Goal: Contribute content: Add original content to the website for others to see

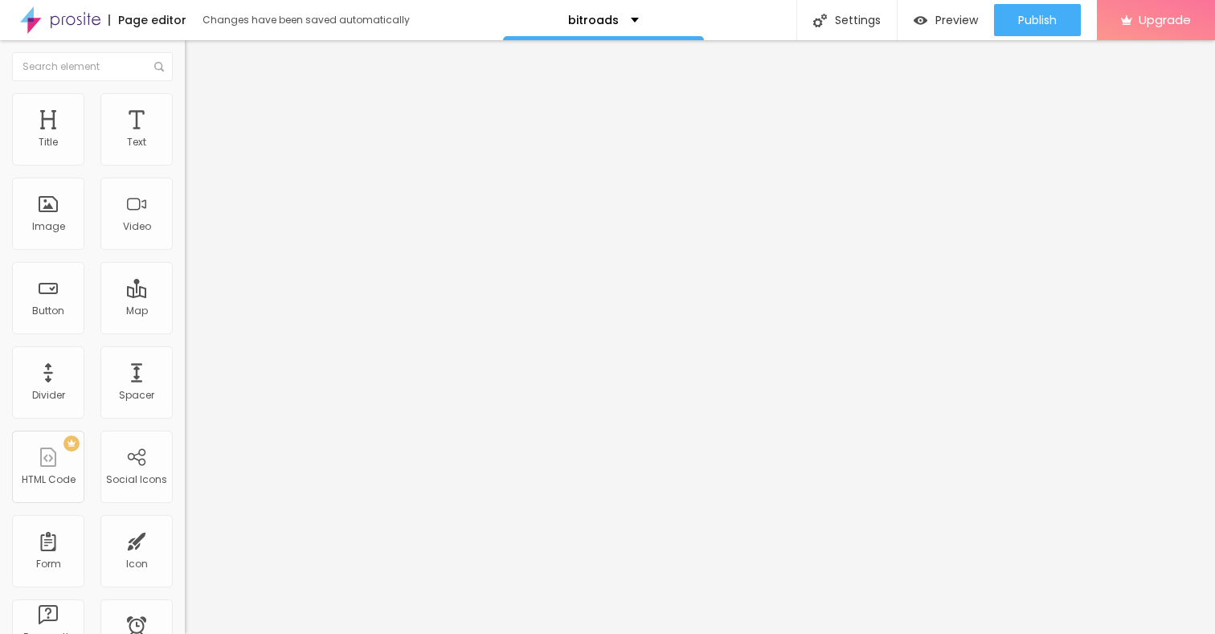
click at [185, 138] on span "Add image" at bounding box center [218, 132] width 66 height 14
click at [197, 62] on img "button" at bounding box center [203, 58] width 13 height 13
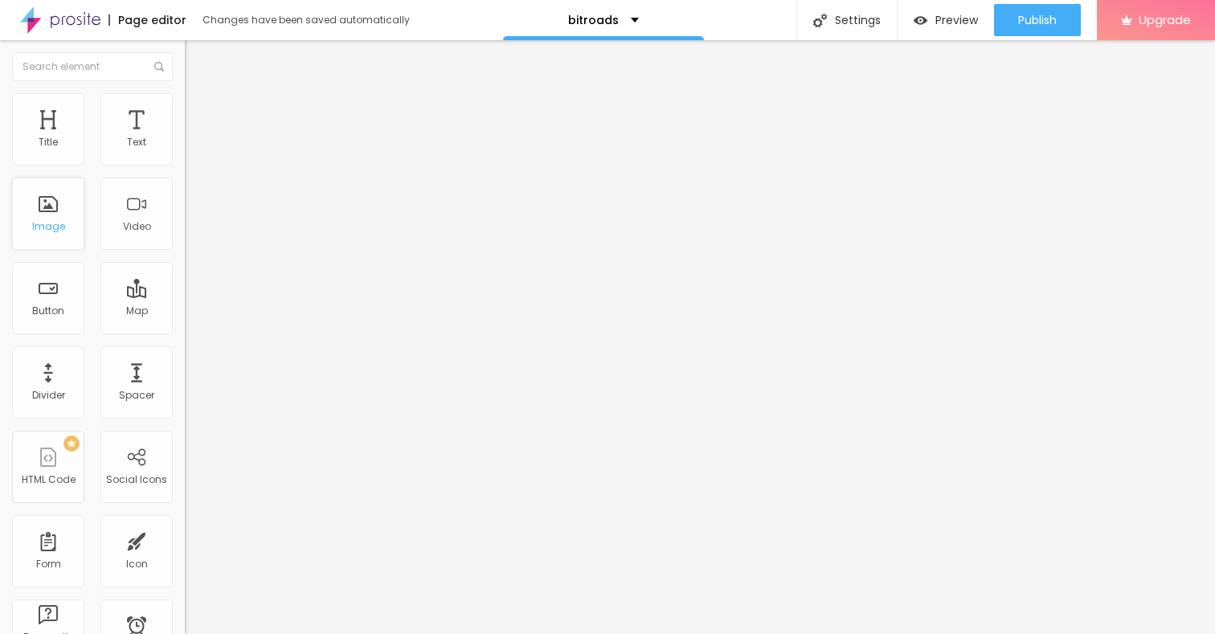
click at [46, 211] on div "Image" at bounding box center [48, 214] width 72 height 72
click at [185, 138] on span "Add image" at bounding box center [218, 132] width 66 height 14
click at [185, 104] on li "Style" at bounding box center [277, 101] width 185 height 16
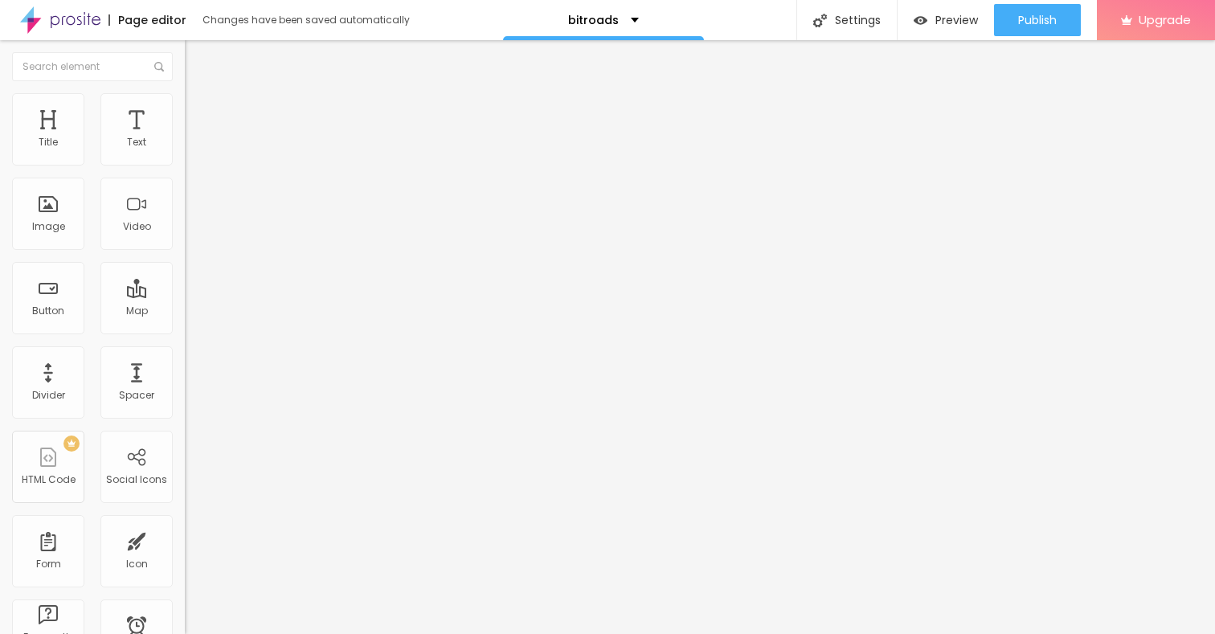
type input "95"
type input "90"
type input "85"
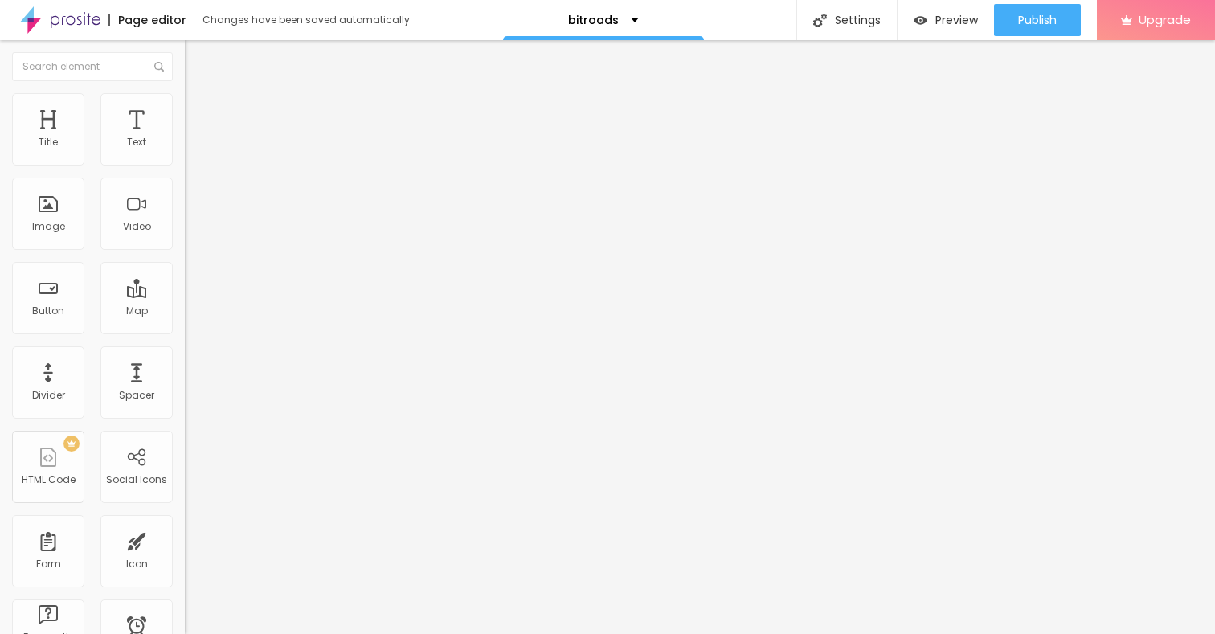
type input "85"
type input "80"
type input "75"
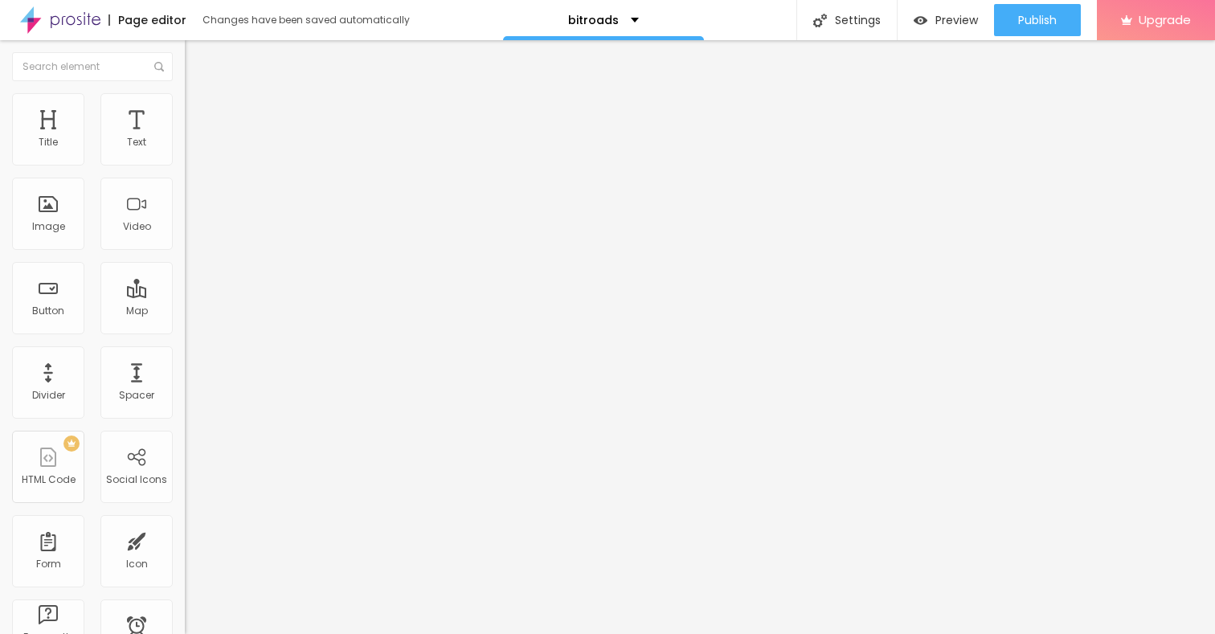
type input "70"
type input "65"
type input "60"
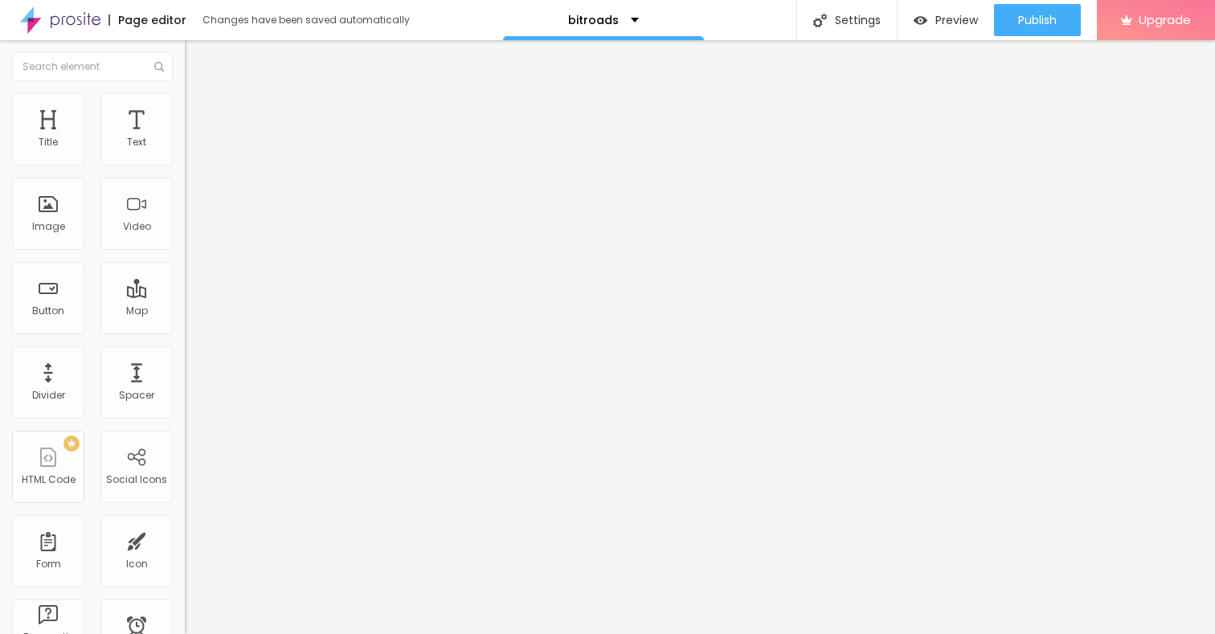
type input "60"
type input "55"
type input "50"
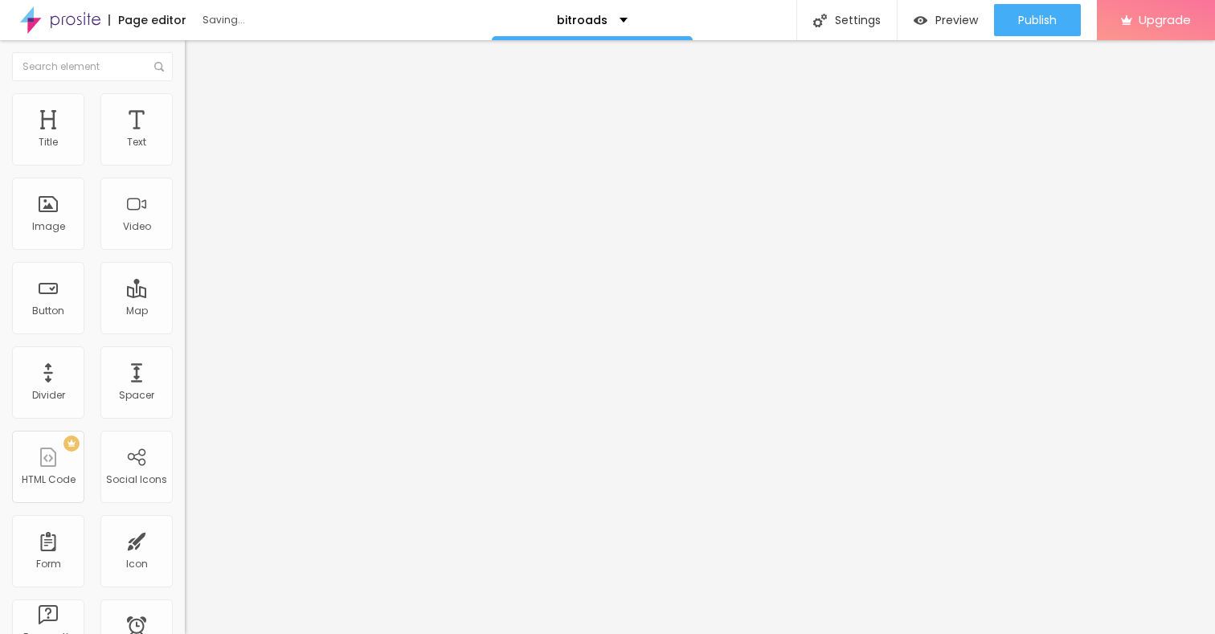
type input "45"
type input "40"
type input "35"
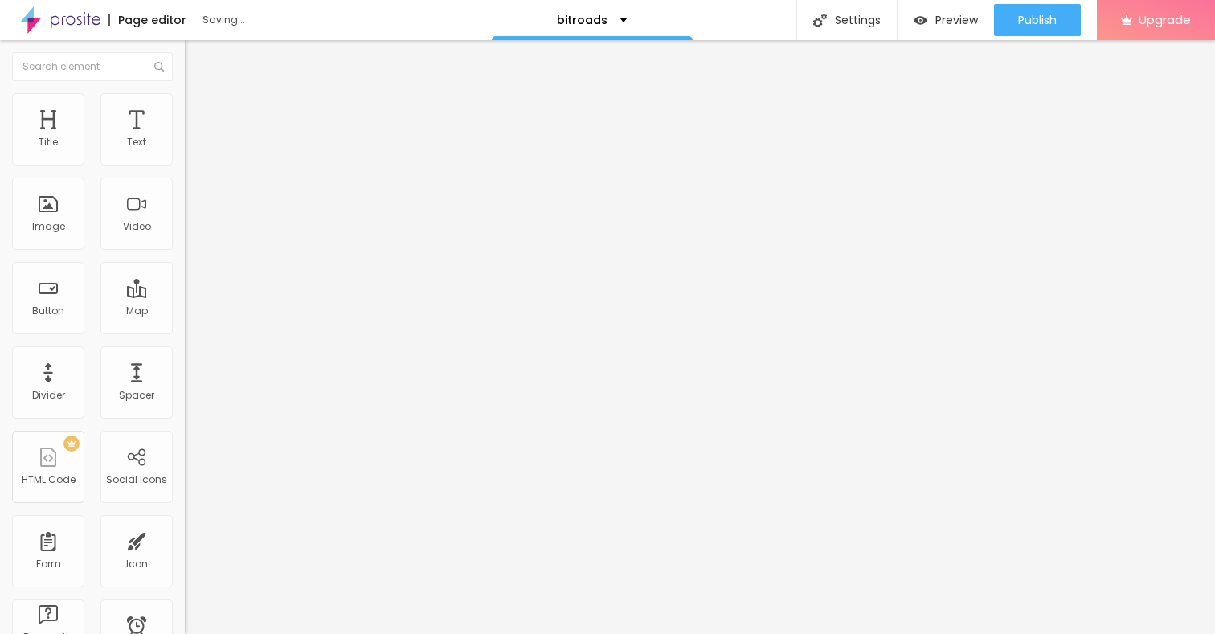
type input "35"
type input "30"
type input "25"
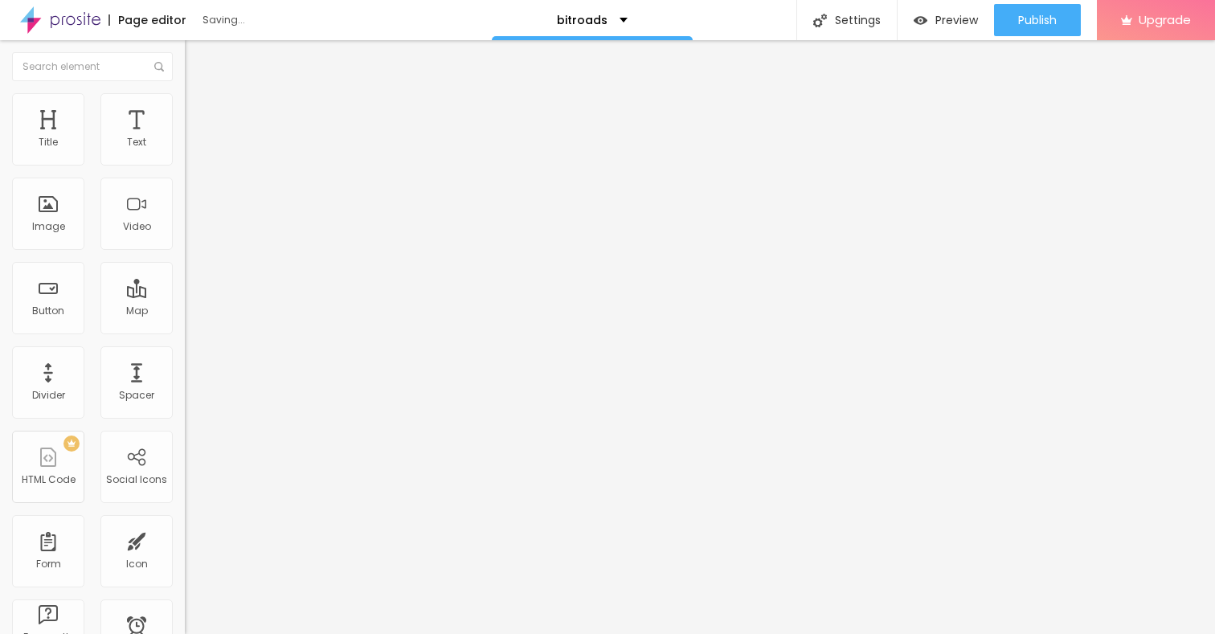
type input "20"
type input "15"
type input "10"
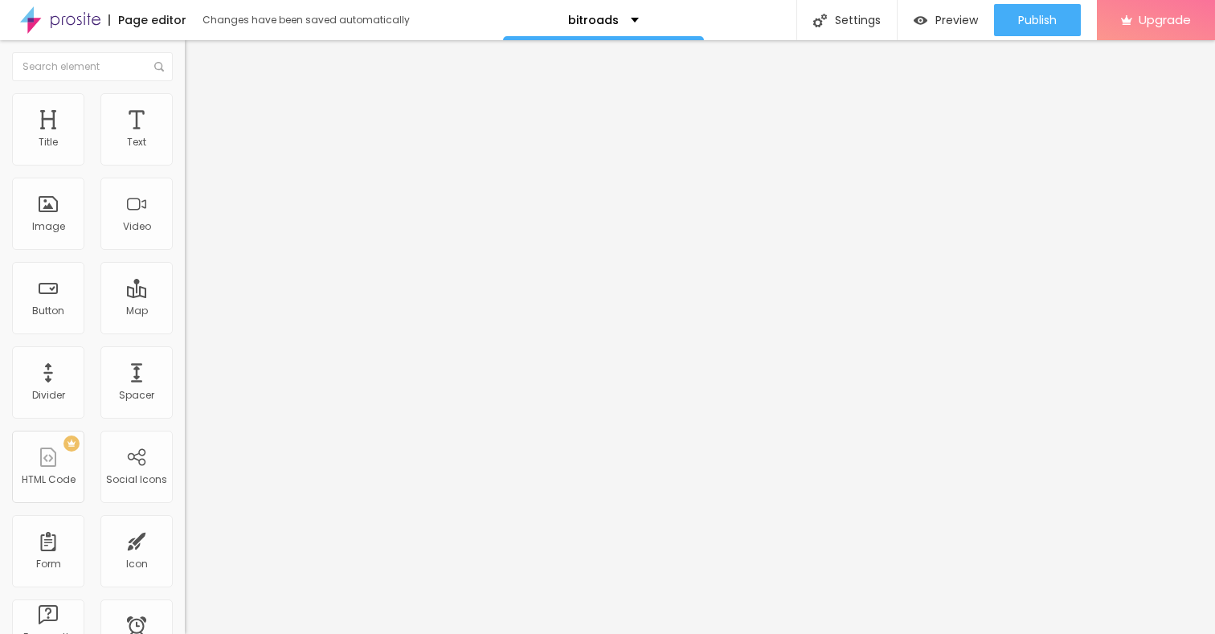
drag, startPoint x: 169, startPoint y: 172, endPoint x: 10, endPoint y: 170, distance: 159.1
type input "10"
click at [185, 165] on input "range" at bounding box center [237, 158] width 104 height 13
click at [153, 132] on div "Text" at bounding box center [136, 129] width 72 height 72
click at [185, 106] on li "Style" at bounding box center [277, 101] width 185 height 16
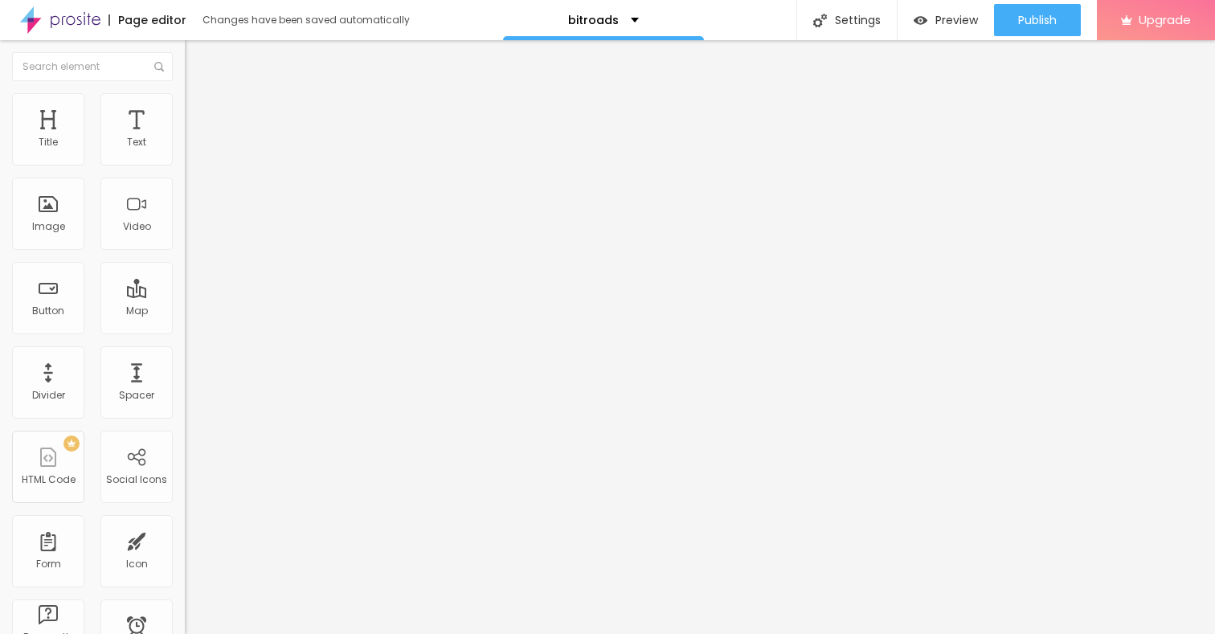
type input "15"
click at [185, 165] on input "range" at bounding box center [237, 158] width 104 height 13
click at [139, 125] on div "Text" at bounding box center [136, 129] width 72 height 72
click at [185, 138] on span "Add image" at bounding box center [218, 132] width 66 height 14
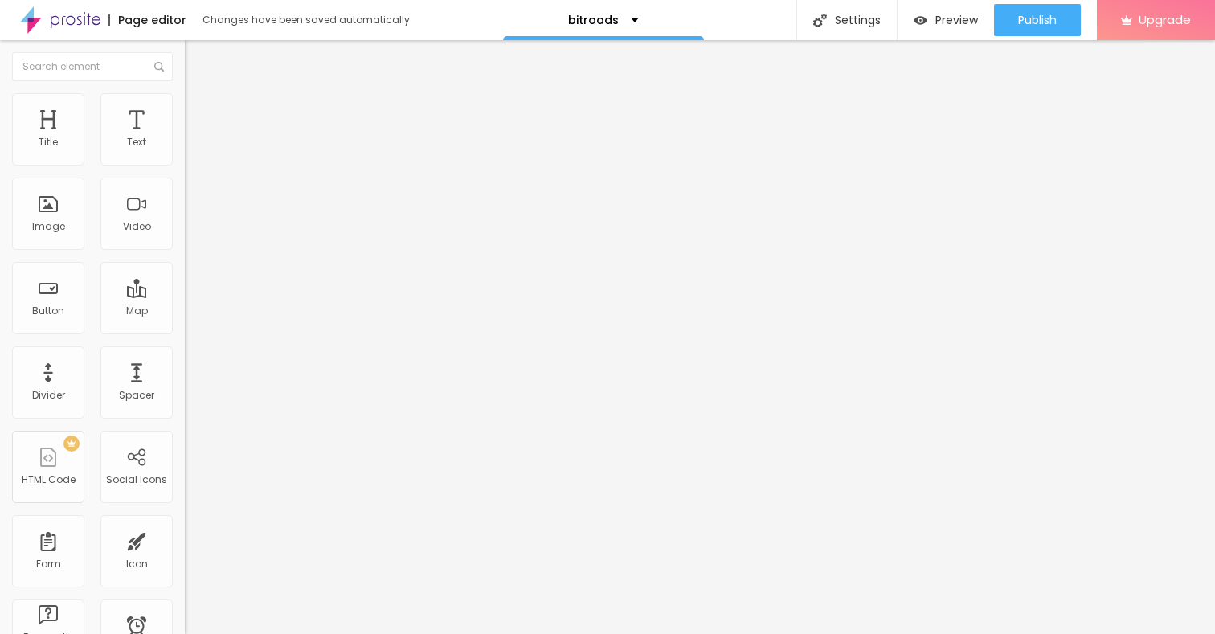
click at [199, 111] on span "Style" at bounding box center [210, 104] width 23 height 14
type input "95"
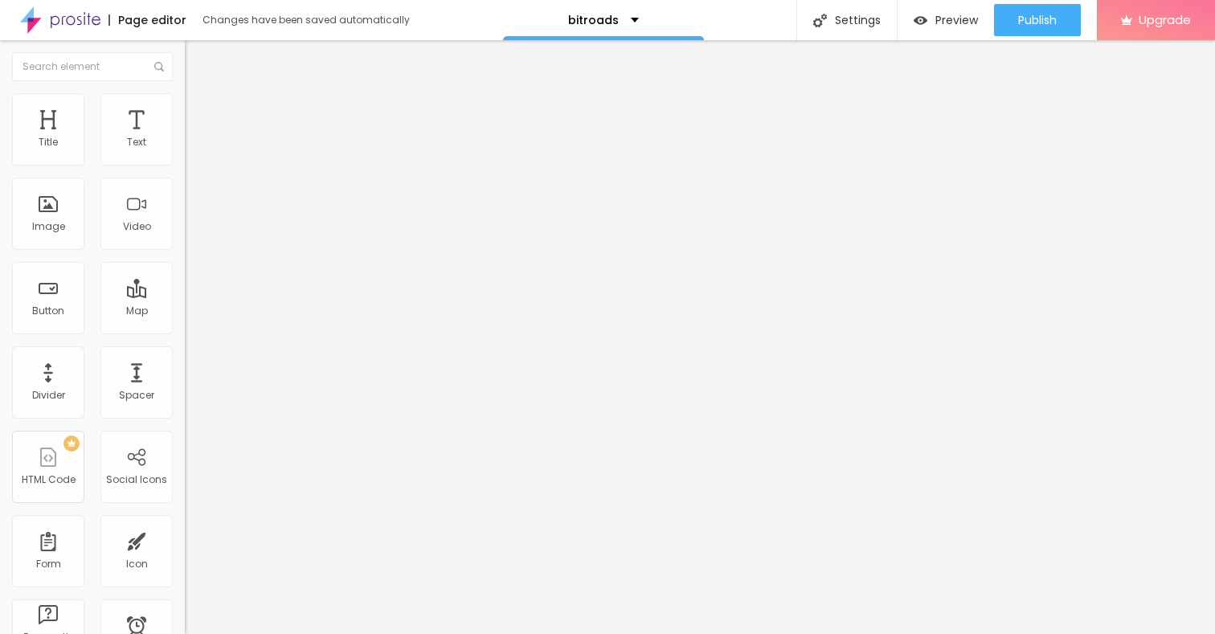
type input "90"
type input "85"
type input "75"
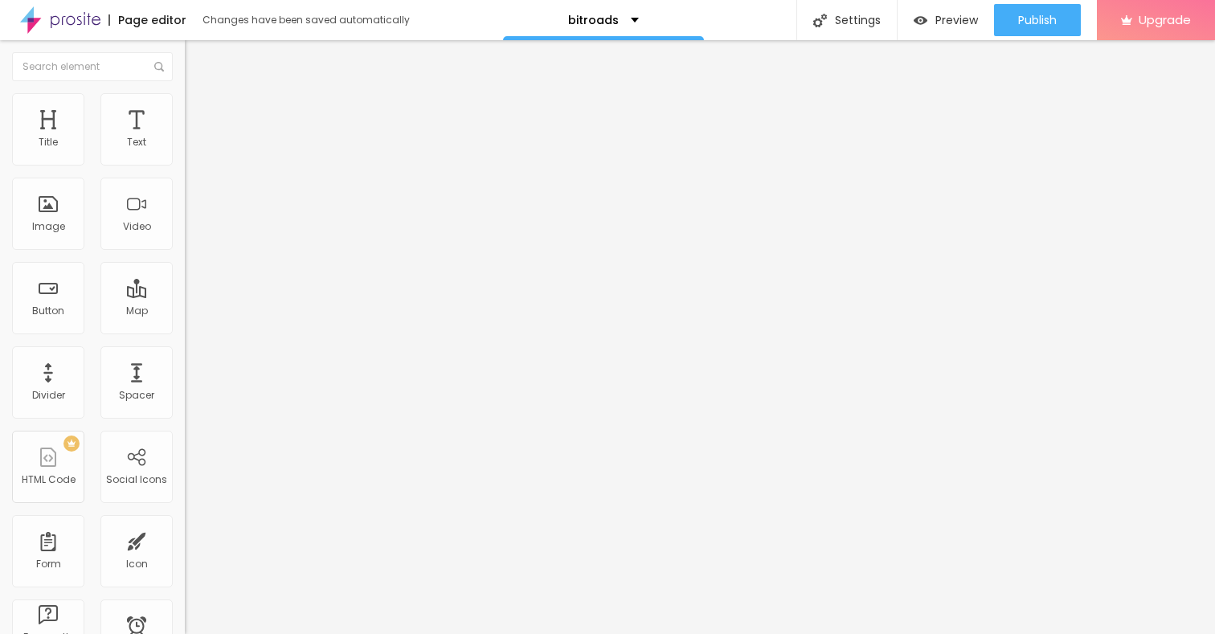
type input "75"
type input "65"
type input "60"
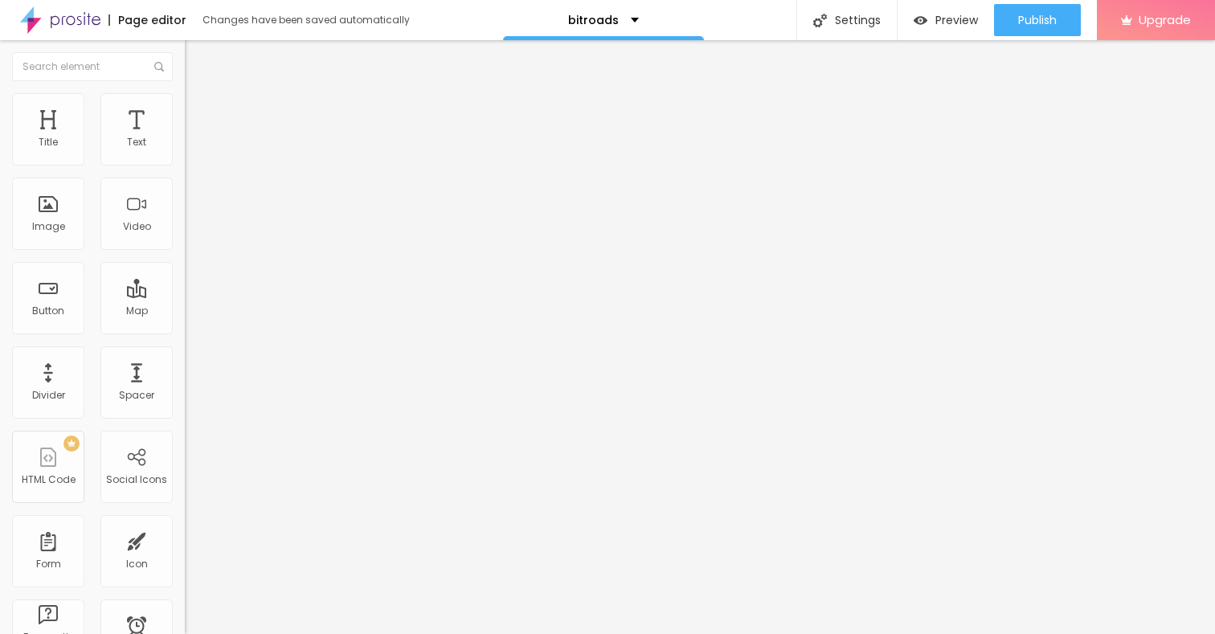
type input "55"
type input "50"
type input "45"
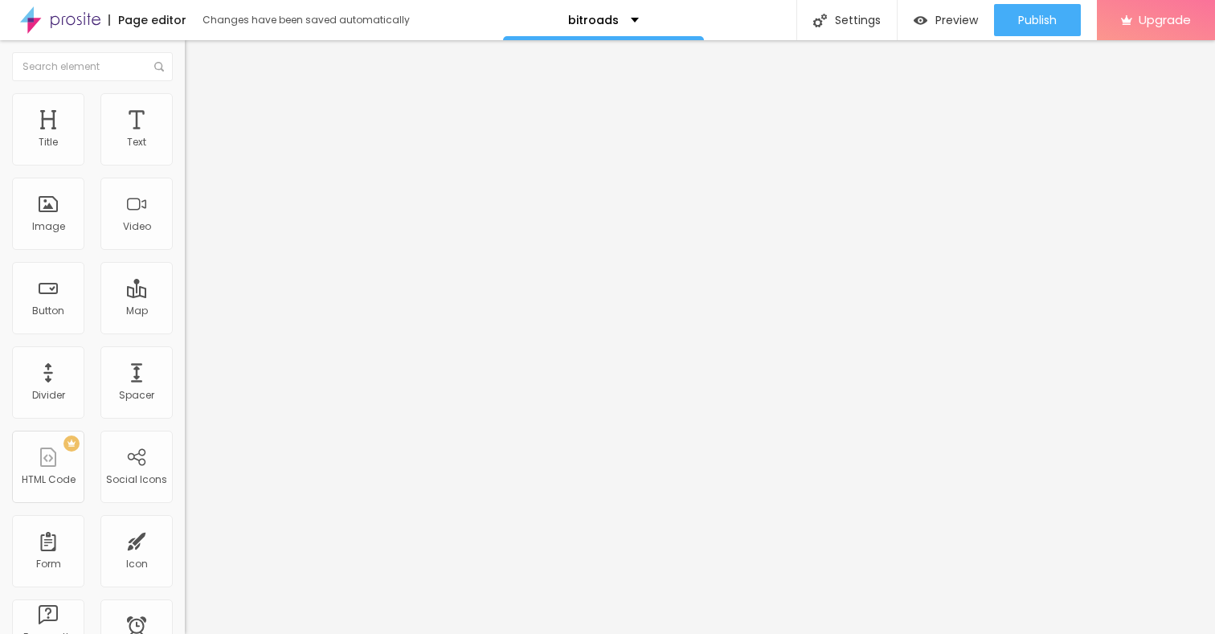
type input "45"
type input "40"
type input "35"
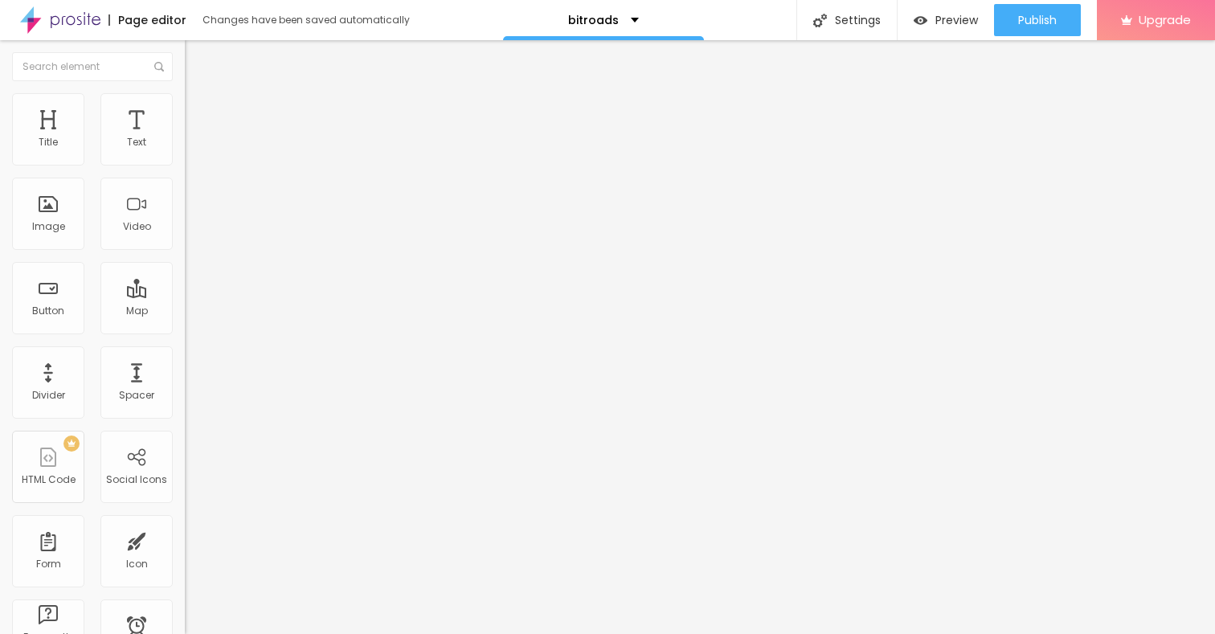
type input "30"
type input "25"
type input "20"
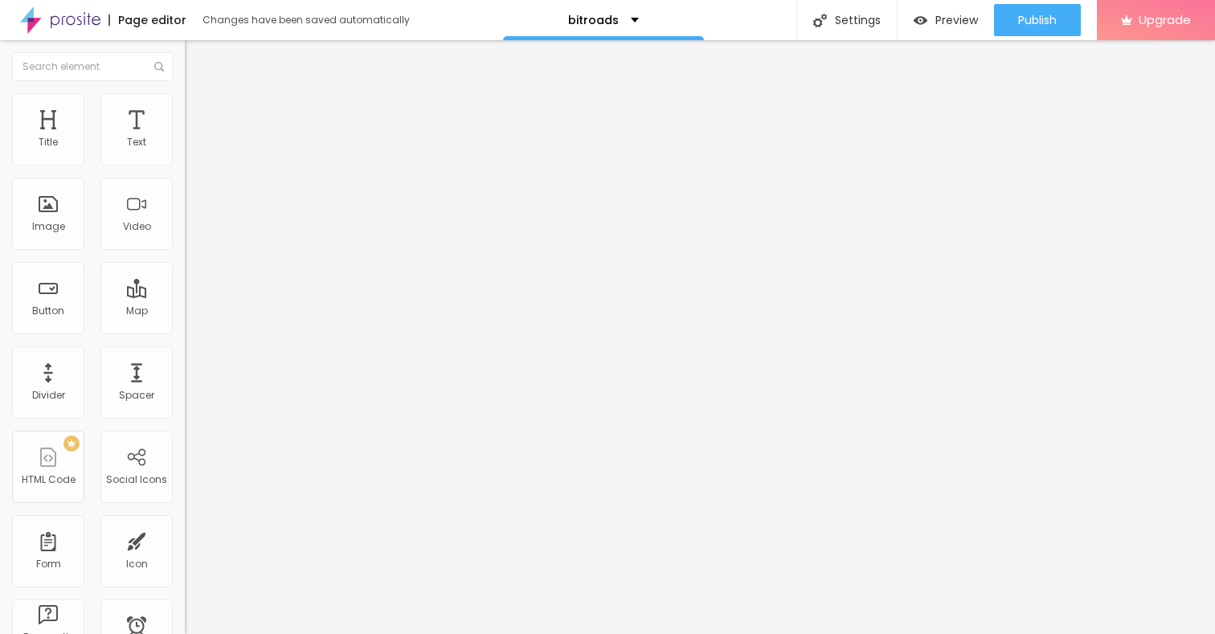
type input "20"
type input "15"
type input "10"
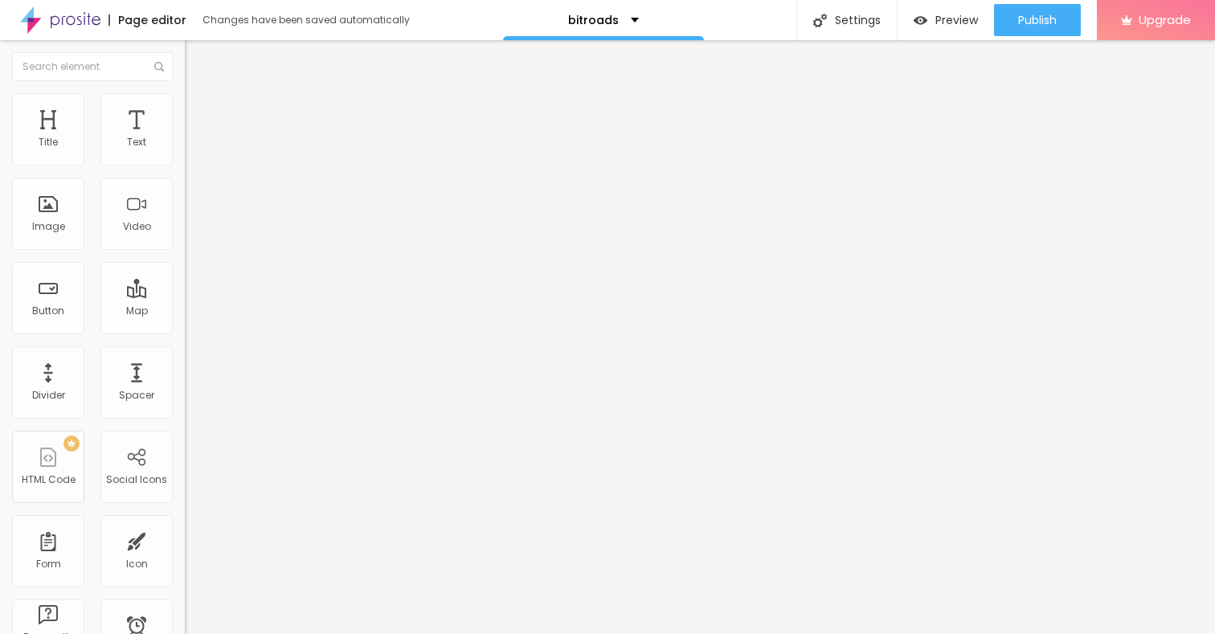
type input "15"
type input "10"
type input "15"
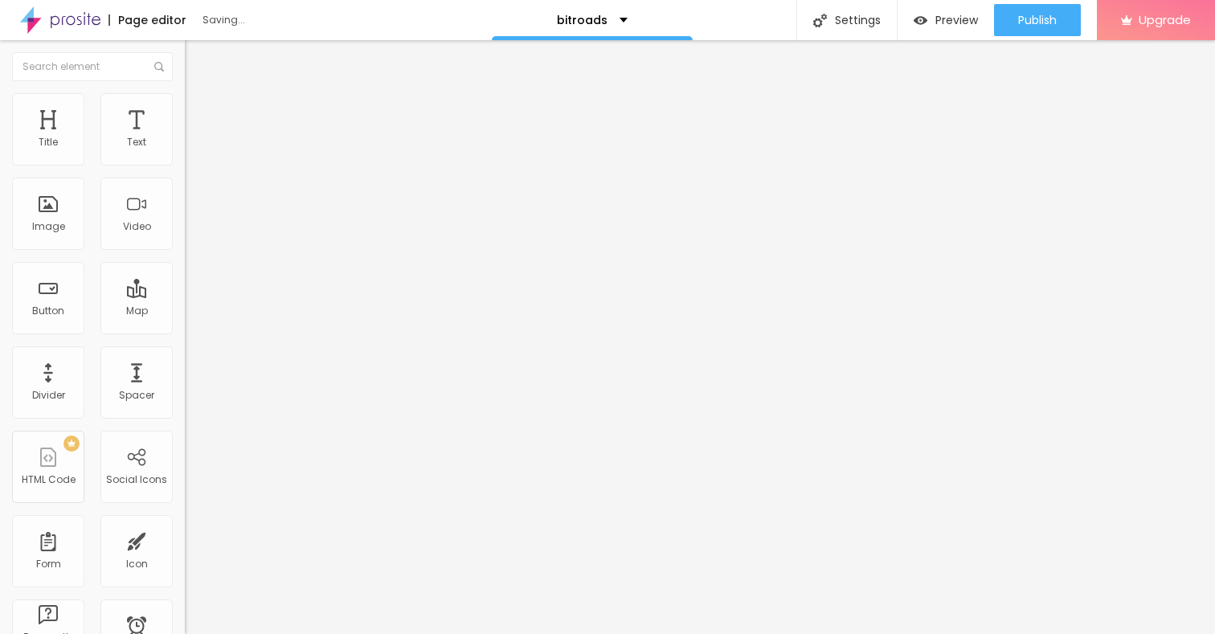
drag, startPoint x: 170, startPoint y: 170, endPoint x: 23, endPoint y: 170, distance: 147.1
type input "15"
click at [185, 165] on input "range" at bounding box center [237, 158] width 104 height 13
click at [142, 137] on div "Text" at bounding box center [136, 142] width 19 height 11
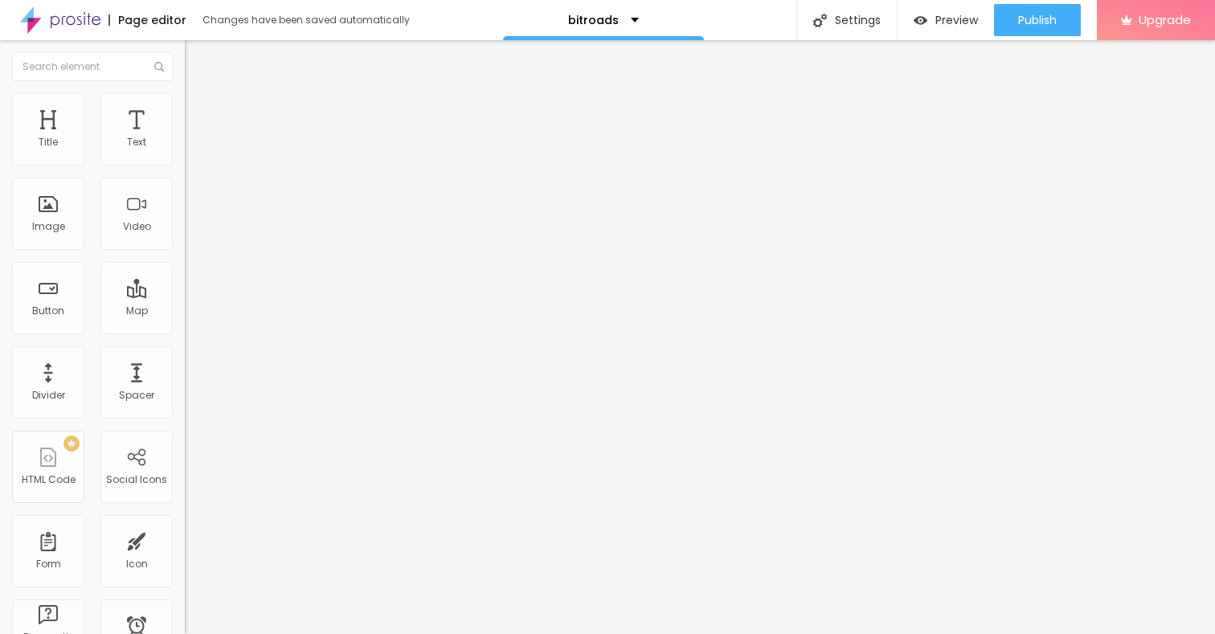
click at [191, 149] on icon "button" at bounding box center [196, 145] width 10 height 10
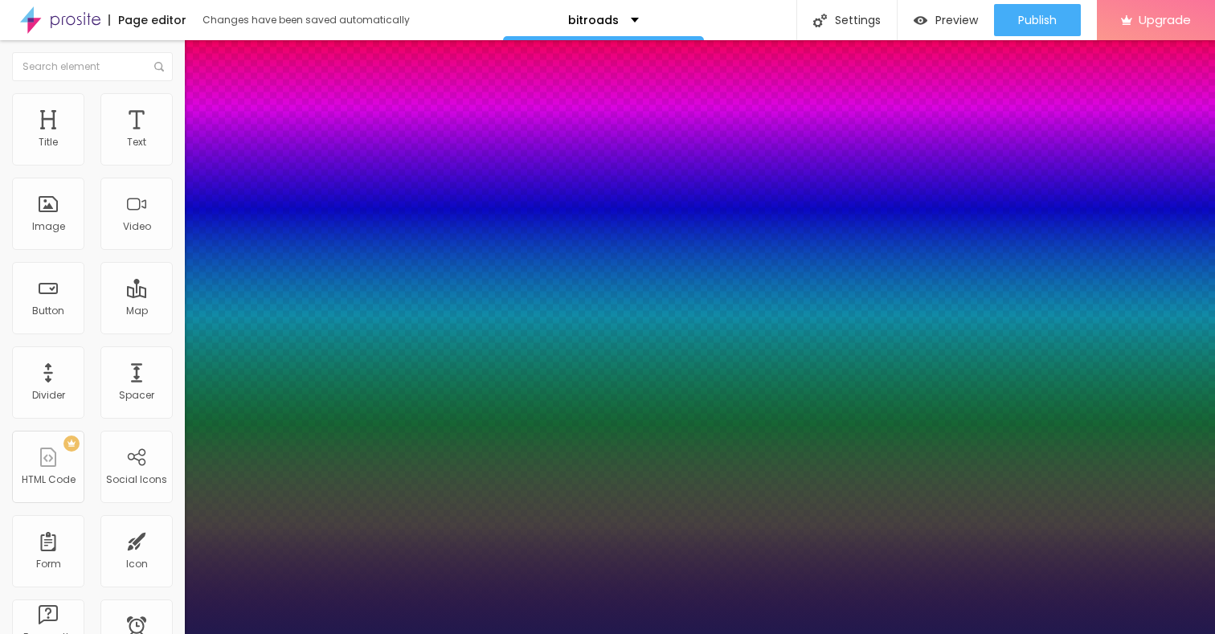
type input "1"
type input "18"
type input "1"
type input "21"
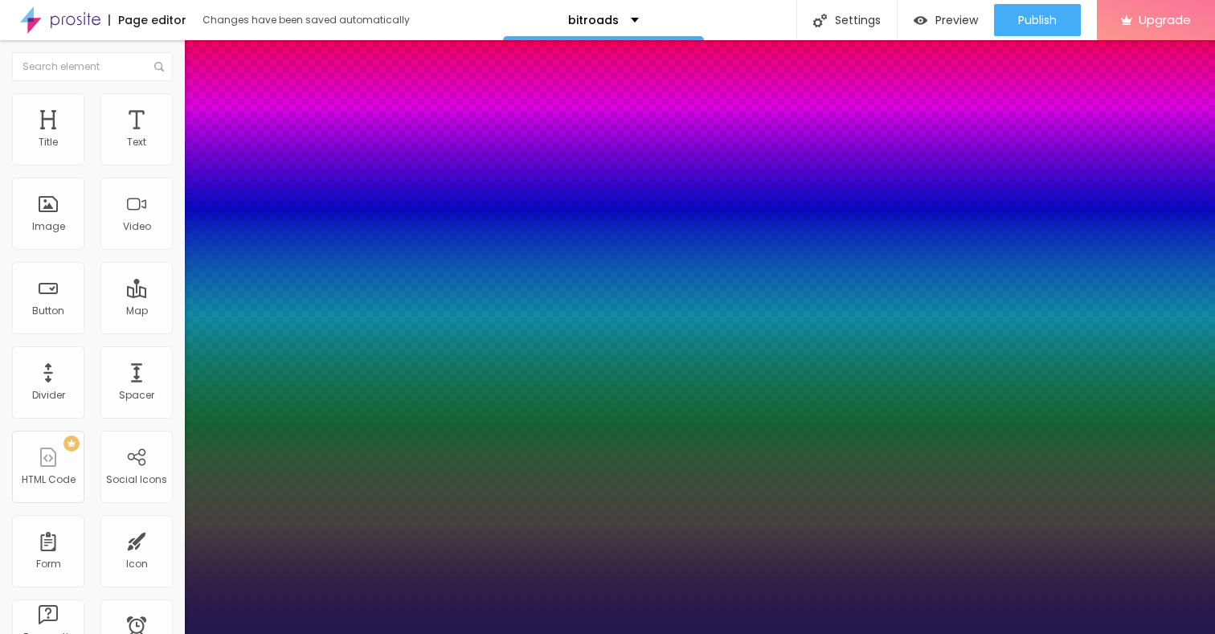
type input "21"
type input "1"
type input "22"
type input "1"
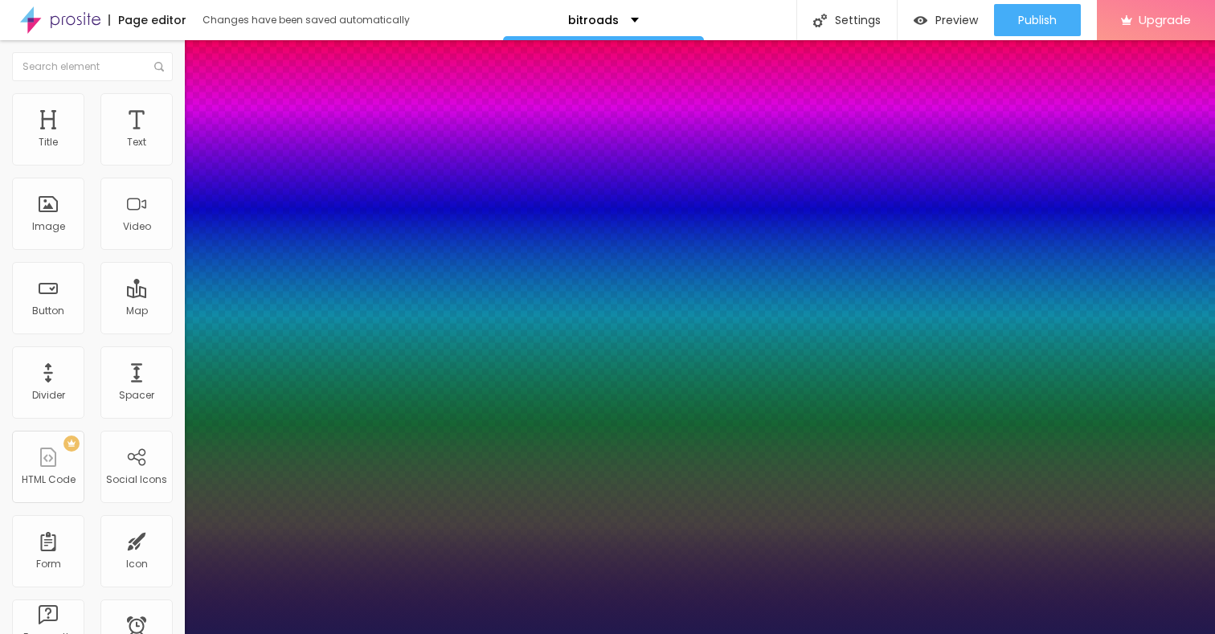
type input "23"
type input "1"
type input "24"
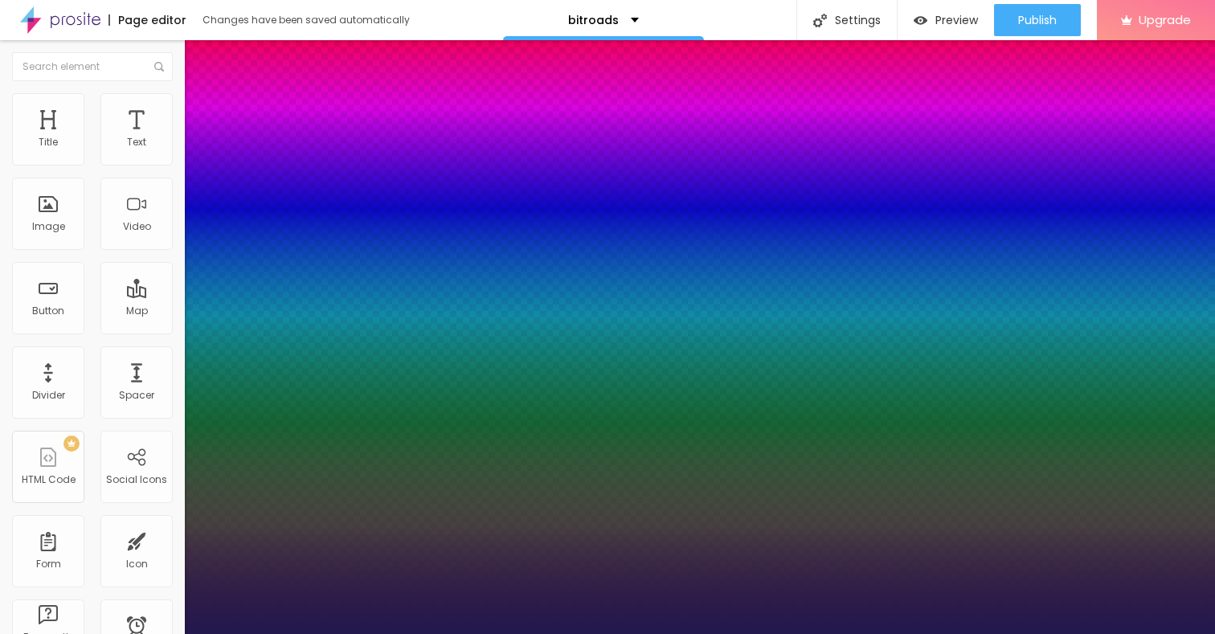
type input "1"
type input "25"
type input "1"
drag, startPoint x: 217, startPoint y: 272, endPoint x: 227, endPoint y: 272, distance: 10.5
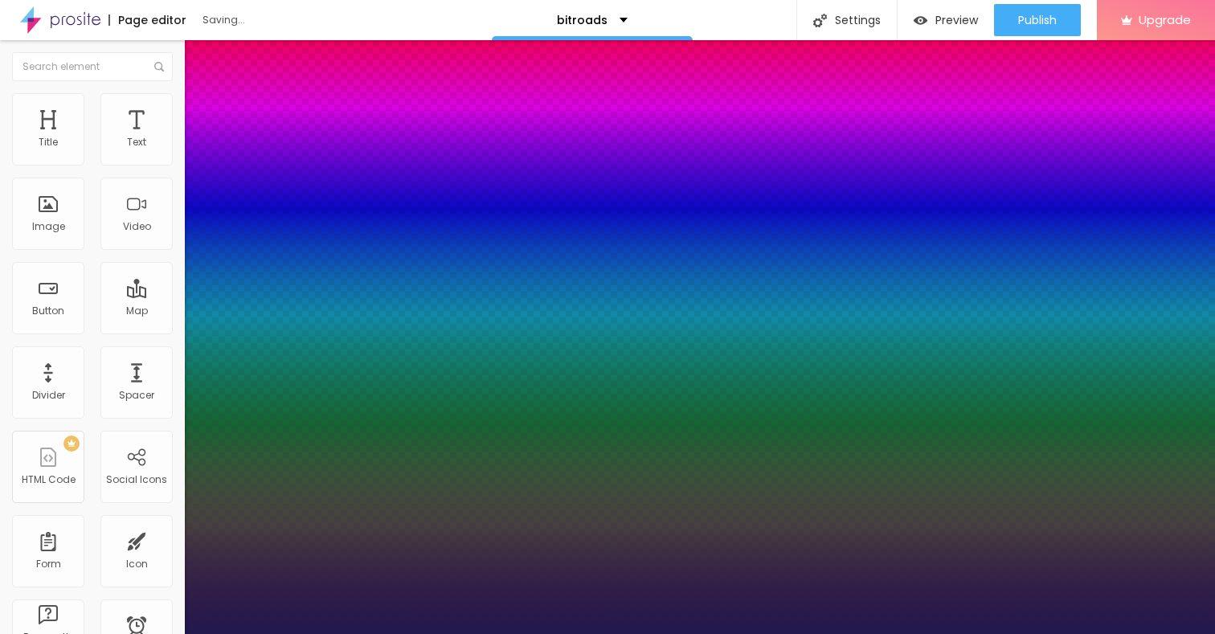
type input "25"
type input "1"
click at [551, 633] on div at bounding box center [607, 634] width 1215 height 0
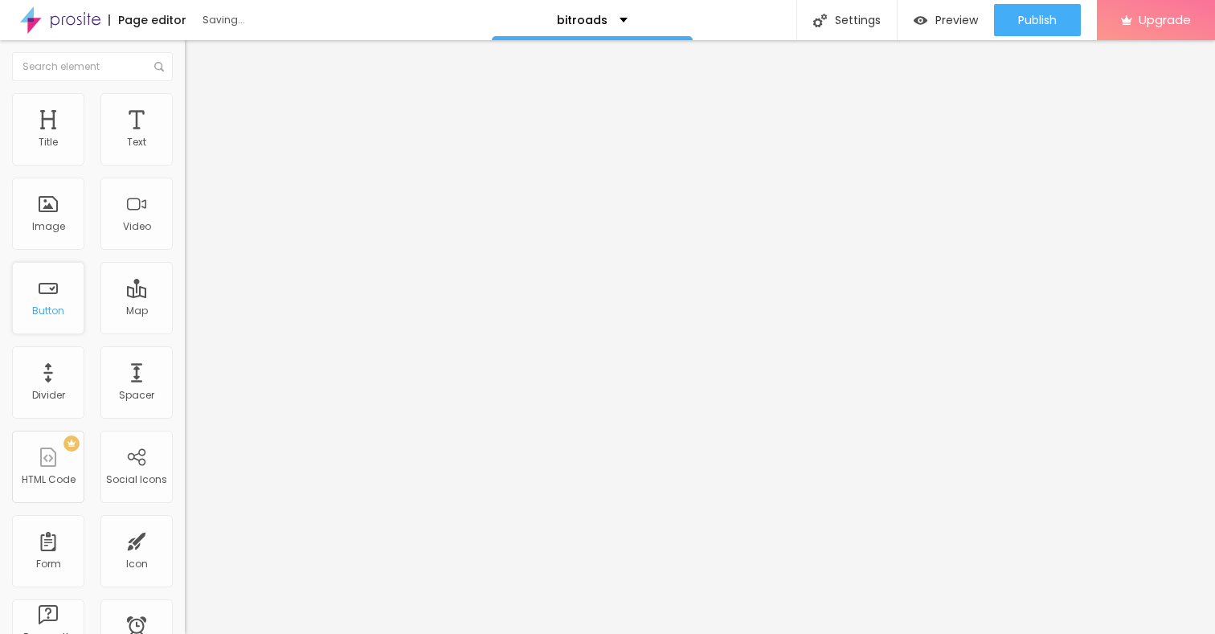
click at [54, 300] on div "Button" at bounding box center [48, 298] width 72 height 72
click at [185, 151] on input "Click me" at bounding box center [281, 143] width 193 height 16
drag, startPoint x: 76, startPoint y: 178, endPoint x: 9, endPoint y: 178, distance: 67.5
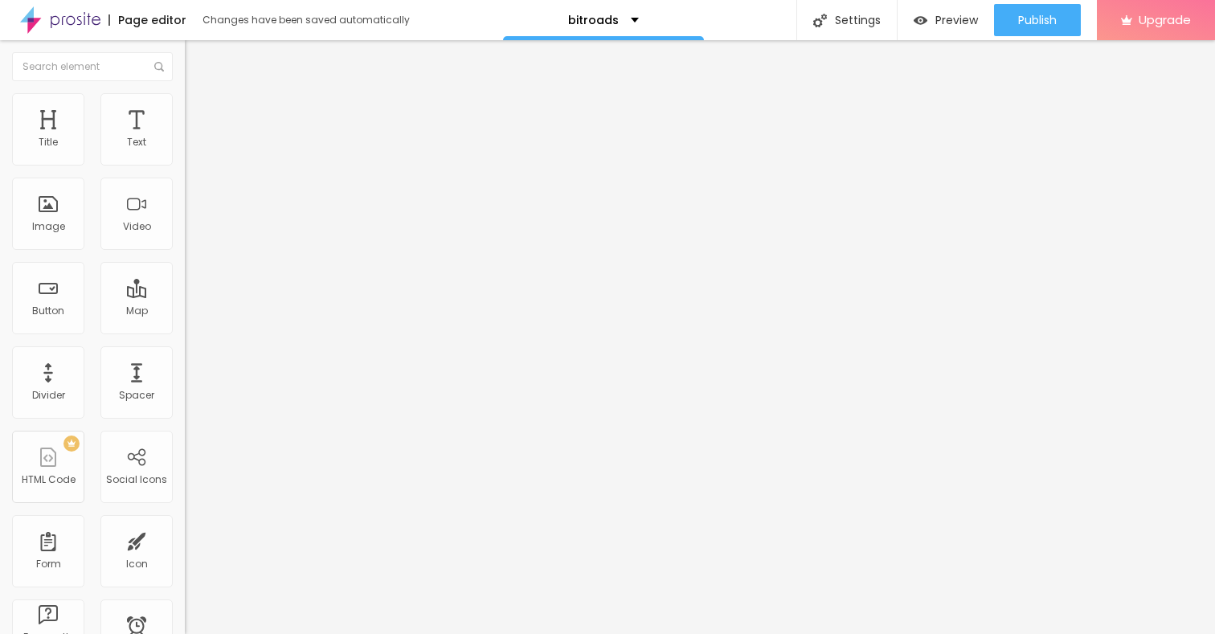
click at [185, 178] on div "Text Click me Align Size Default Small Default Big Link URL https:// Open in ne…" at bounding box center [277, 242] width 185 height 234
paste input "→ VIEW DOCUMENT HERE"
type input "→ VIEW DOCUMENT HERE"
drag, startPoint x: 61, startPoint y: 334, endPoint x: 10, endPoint y: 334, distance: 51.4
click at [185, 334] on div "Text → VIEW DOCUMENT HERE Align Size Default Small Default Big Link URL https:/…" at bounding box center [277, 242] width 185 height 234
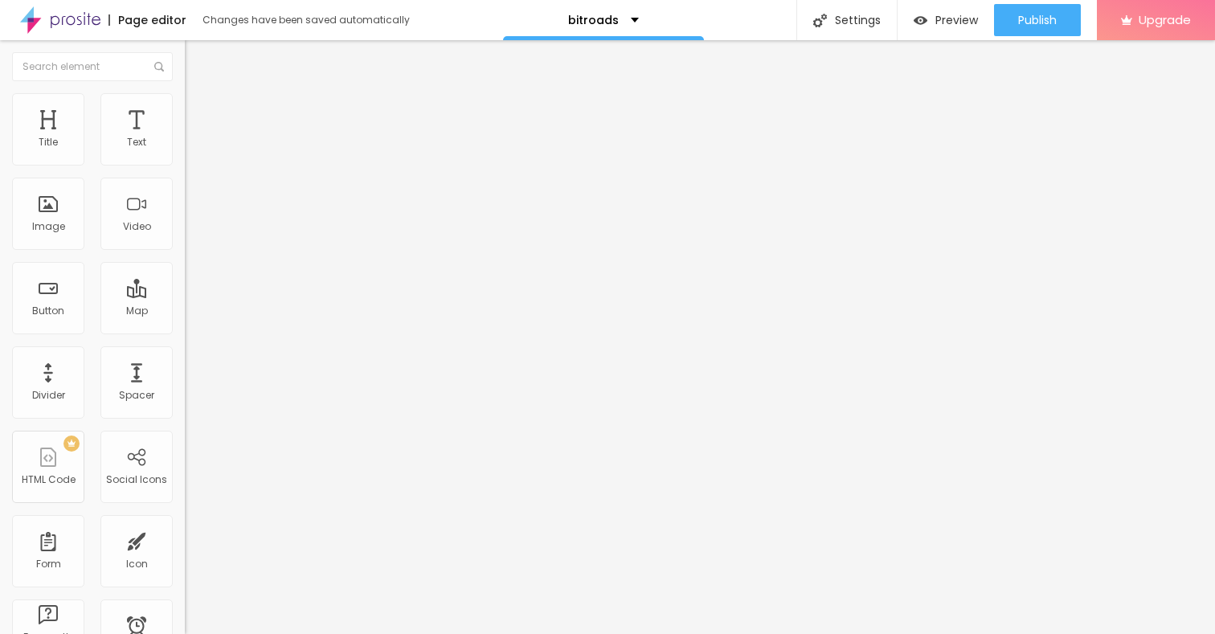
click at [185, 330] on input "https://" at bounding box center [281, 323] width 193 height 16
drag, startPoint x: 72, startPoint y: 330, endPoint x: 0, endPoint y: 330, distance: 71.5
click at [185, 330] on div "Text → VIEW DOCUMENT HERE Align Size Default Small Default Big Link URL https:/…" at bounding box center [277, 242] width 185 height 234
paste input "[URL][DOMAIN_NAME]"
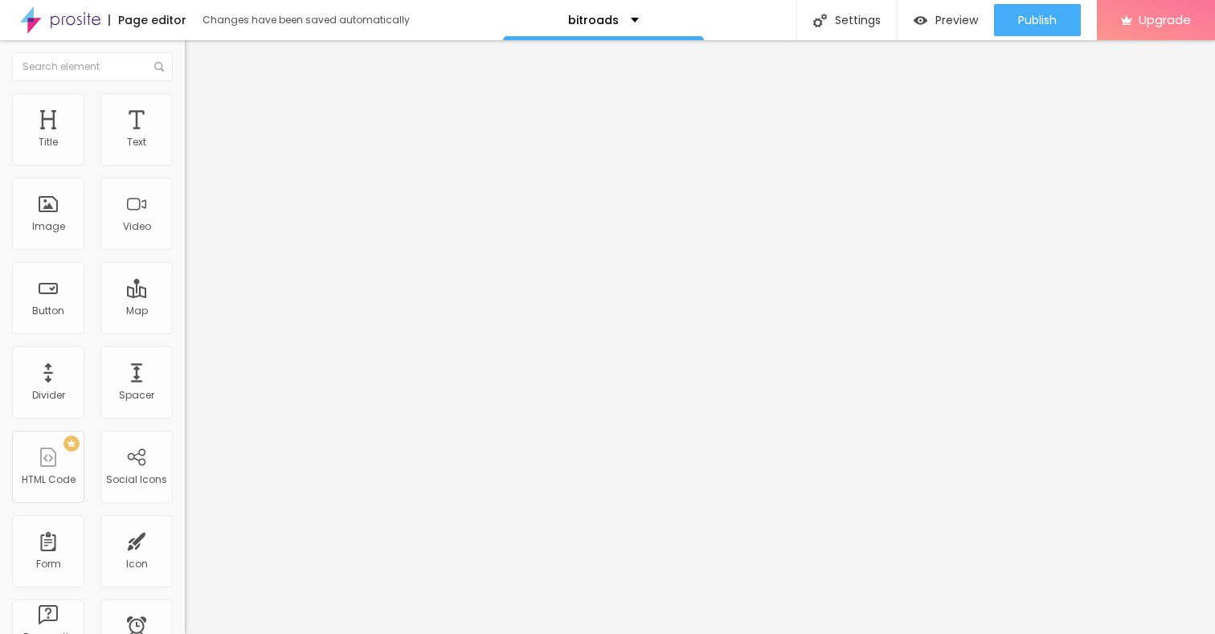
type input "[URL][DOMAIN_NAME]"
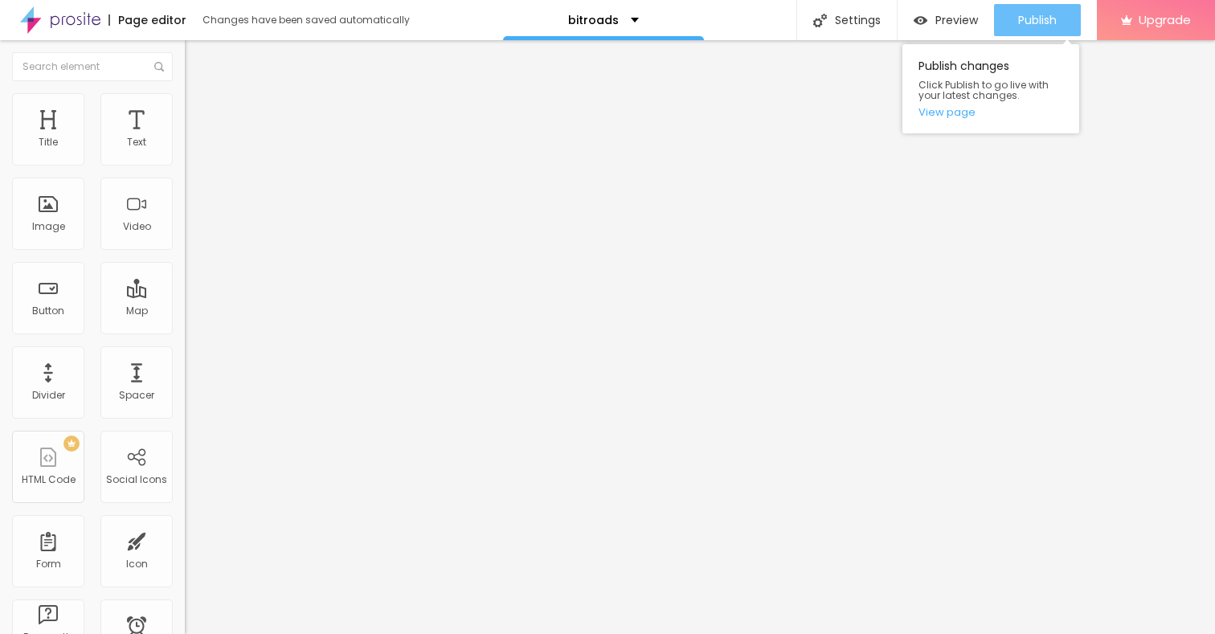
click at [1033, 23] on span "Publish" at bounding box center [1037, 20] width 39 height 13
